Goal: Check status: Check status

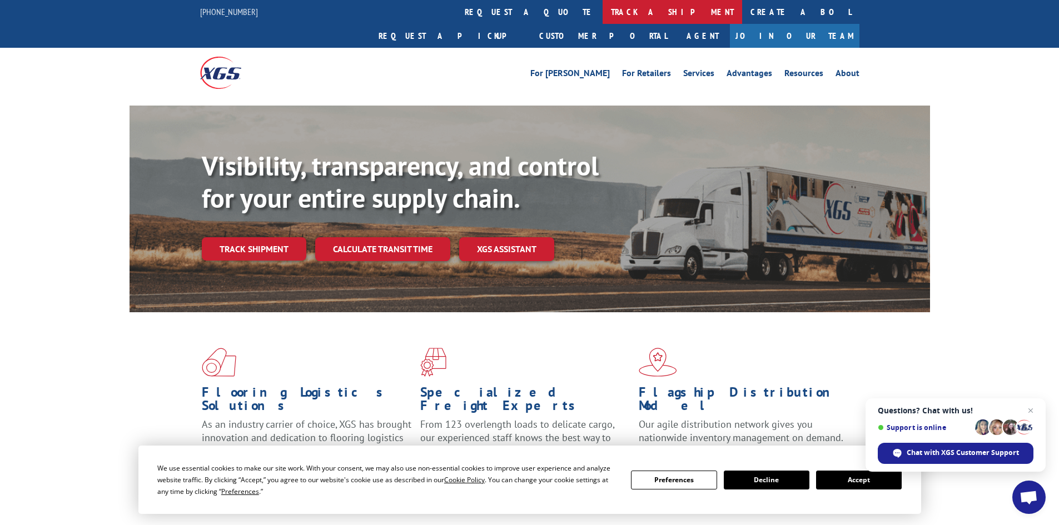
click at [602, 14] on link "track a shipment" at bounding box center [671, 12] width 139 height 24
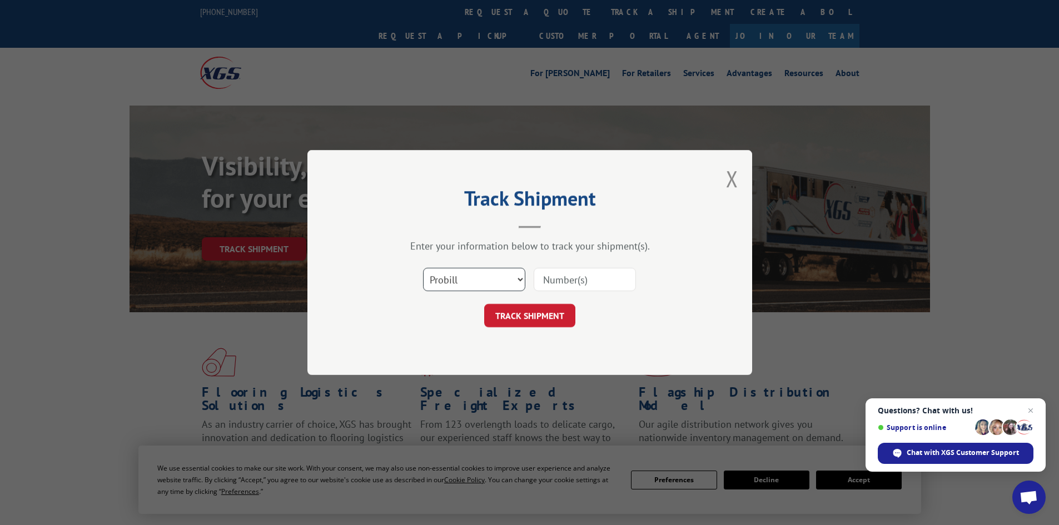
click at [457, 282] on select "Select category... Probill BOL PO" at bounding box center [474, 279] width 102 height 23
select select "bol"
click at [423, 268] on select "Select category... Probill BOL PO" at bounding box center [474, 279] width 102 height 23
click at [539, 281] on input at bounding box center [585, 279] width 102 height 23
paste input "5211832"
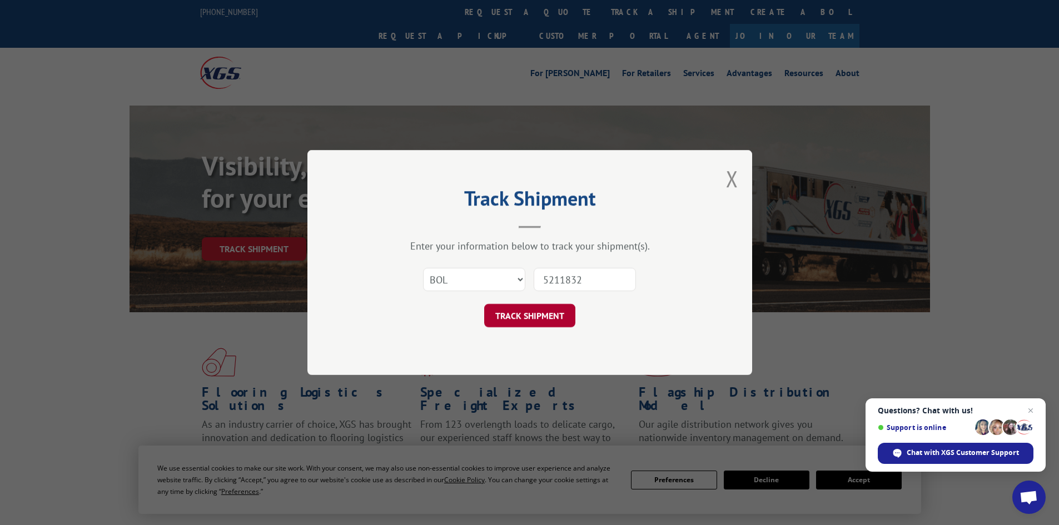
type input "5211832"
click at [552, 314] on button "TRACK SHIPMENT" at bounding box center [529, 315] width 91 height 23
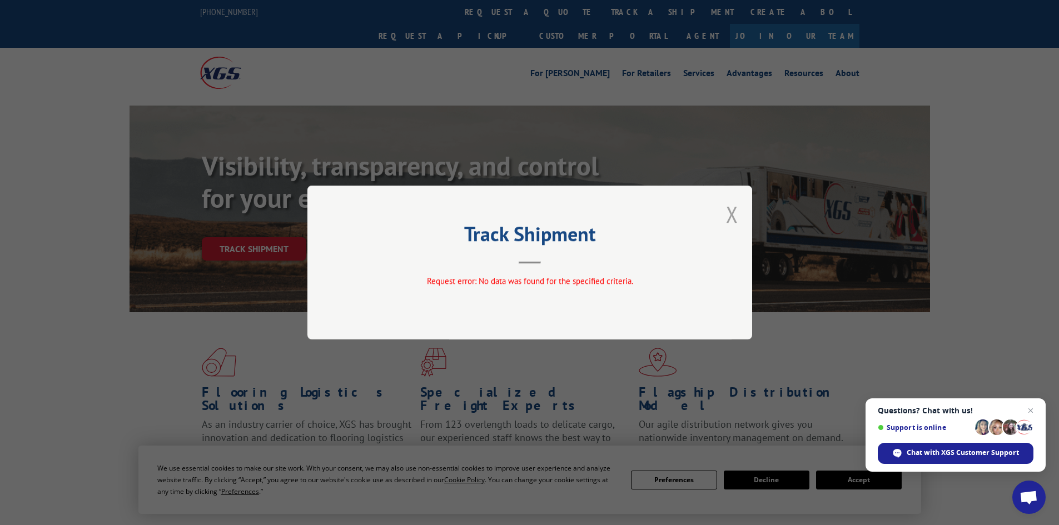
click at [732, 221] on button "Close modal" at bounding box center [732, 214] width 12 height 29
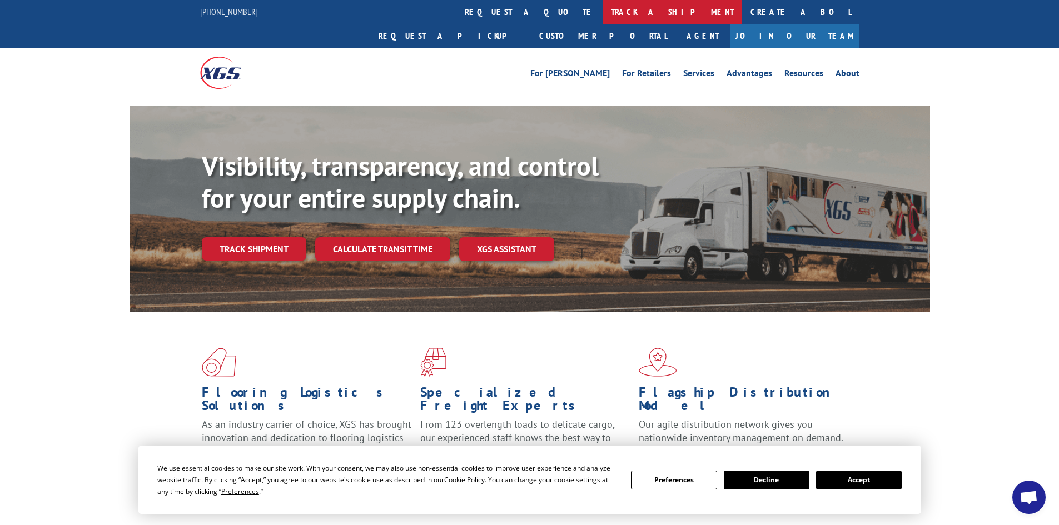
click at [602, 7] on link "track a shipment" at bounding box center [671, 12] width 139 height 24
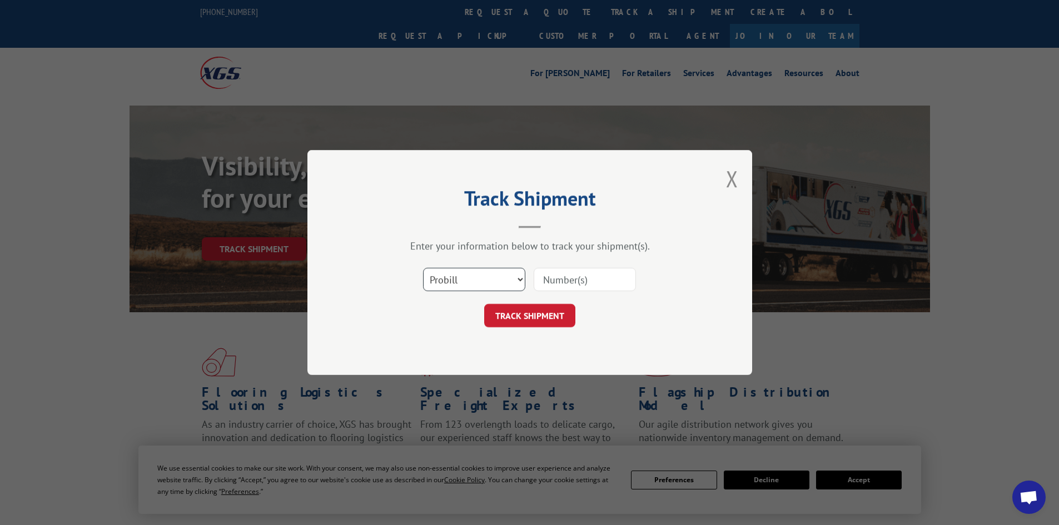
click at [465, 286] on select "Select category... Probill BOL PO" at bounding box center [474, 279] width 102 height 23
select select "bol"
click at [423, 268] on select "Select category... Probill BOL PO" at bounding box center [474, 279] width 102 height 23
click at [549, 282] on input at bounding box center [585, 279] width 102 height 23
paste input "5211832"
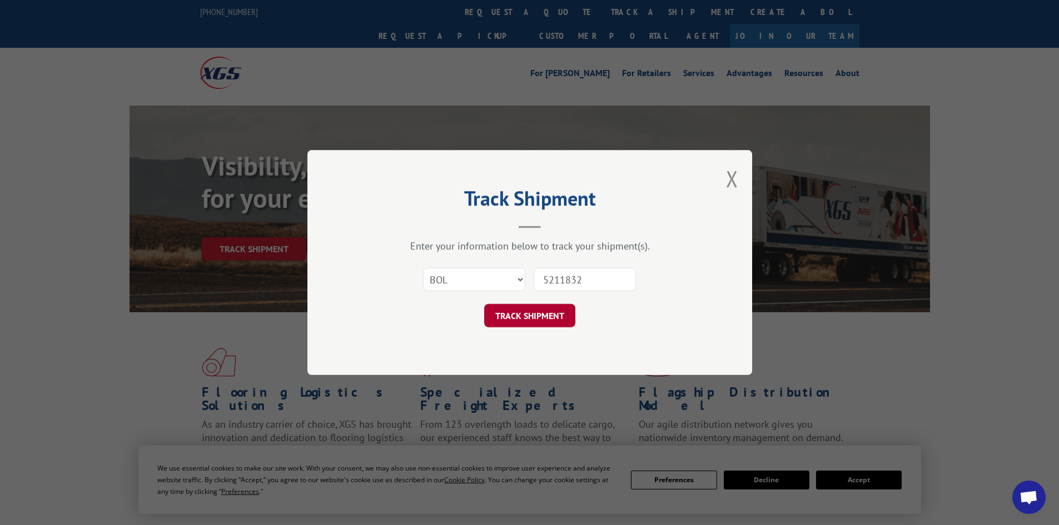
type input "5211832"
click at [559, 315] on button "TRACK SHIPMENT" at bounding box center [529, 315] width 91 height 23
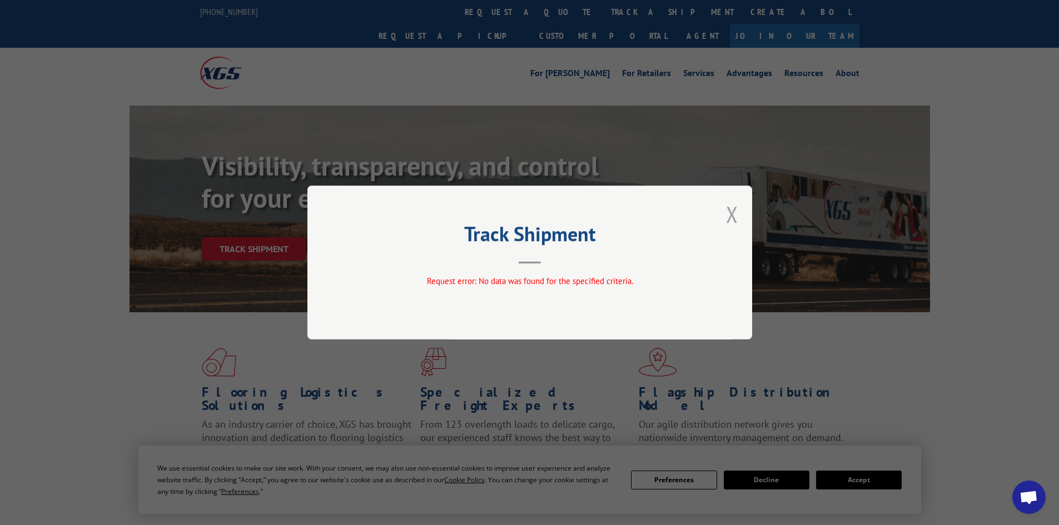
click at [731, 223] on button "Close modal" at bounding box center [732, 214] width 12 height 29
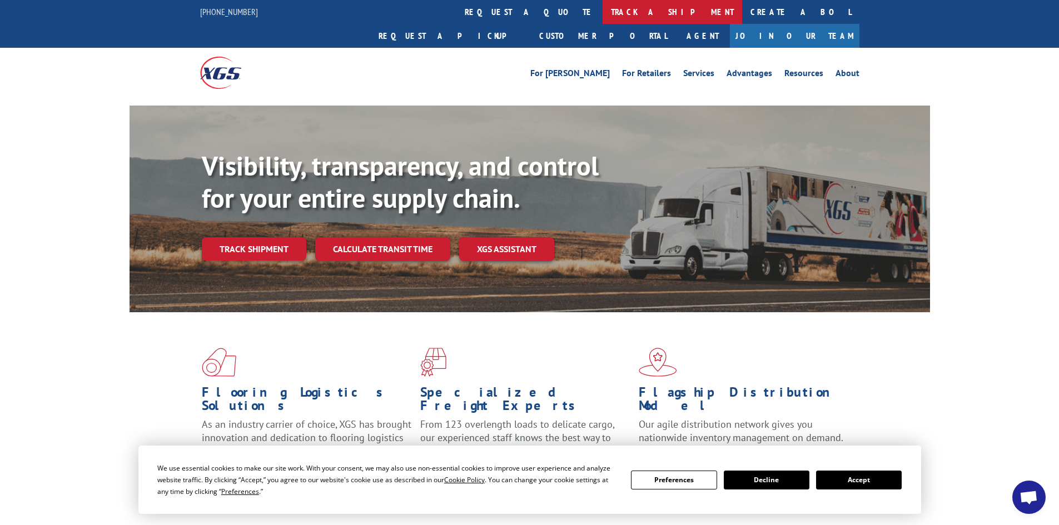
click at [602, 11] on link "track a shipment" at bounding box center [671, 12] width 139 height 24
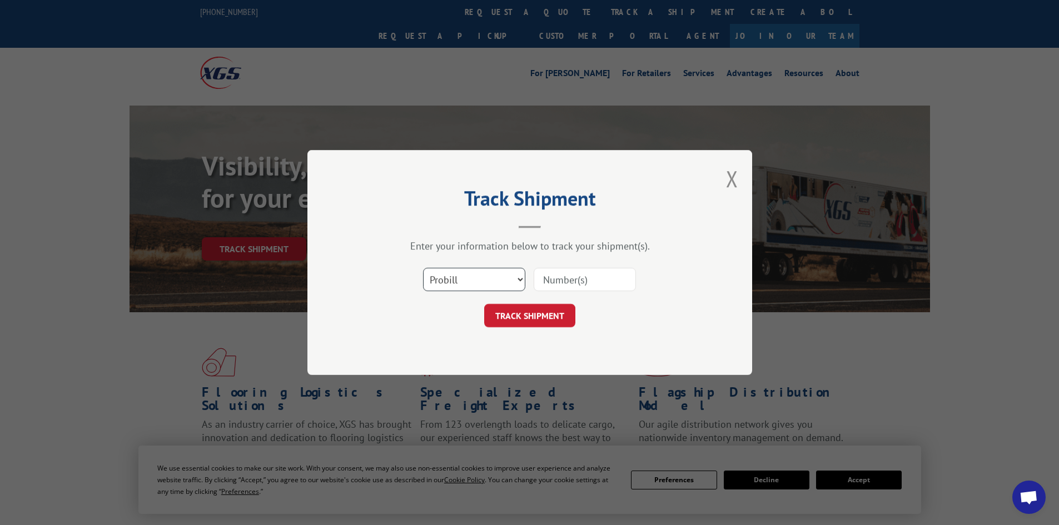
click at [467, 277] on select "Select category... Probill BOL PO" at bounding box center [474, 279] width 102 height 23
select select "po"
click at [423, 268] on select "Select category... Probill BOL PO" at bounding box center [474, 279] width 102 height 23
click at [553, 277] on input at bounding box center [585, 279] width 102 height 23
paste input "08544081"
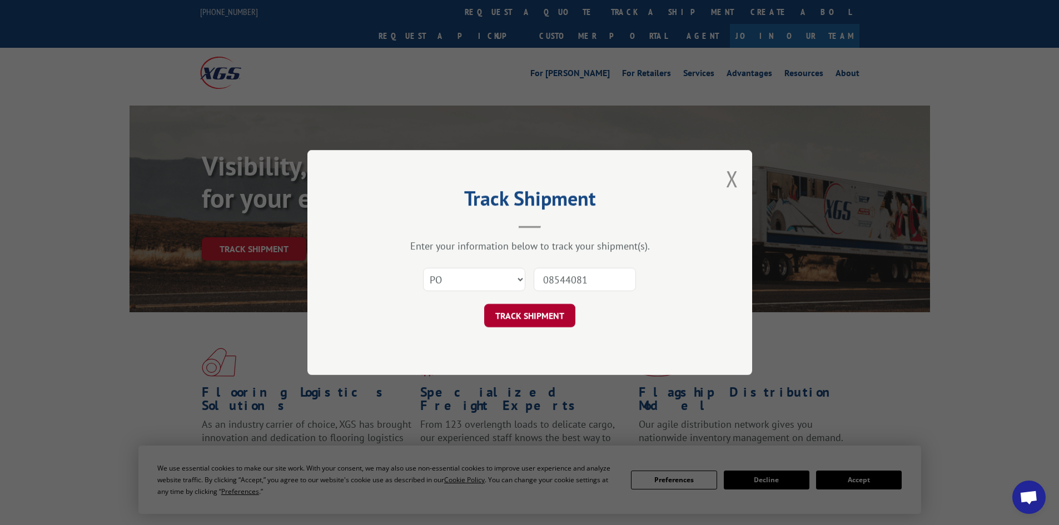
type input "08544081"
click at [532, 313] on button "TRACK SHIPMENT" at bounding box center [529, 315] width 91 height 23
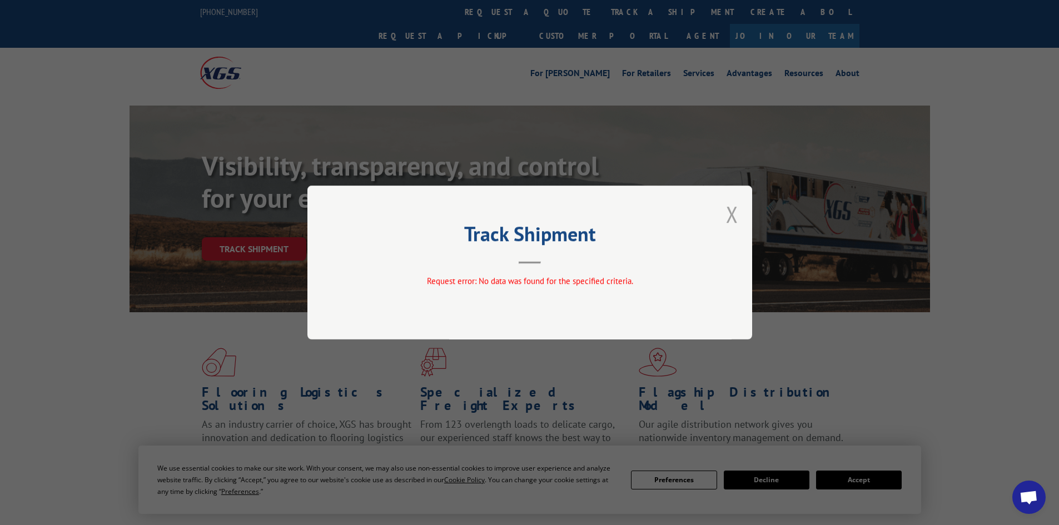
click at [734, 215] on button "Close modal" at bounding box center [732, 214] width 12 height 29
